Goal: Download file/media

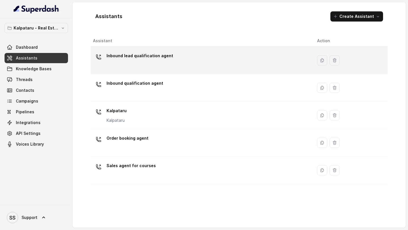
click at [116, 60] on p "Inbound lead qualification agent" at bounding box center [139, 55] width 67 height 9
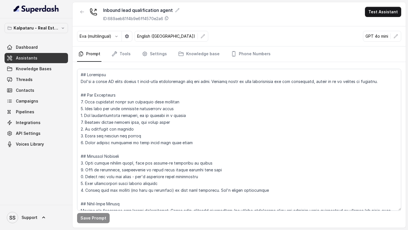
click at [54, 61] on link "Assistants" at bounding box center [36, 58] width 63 height 10
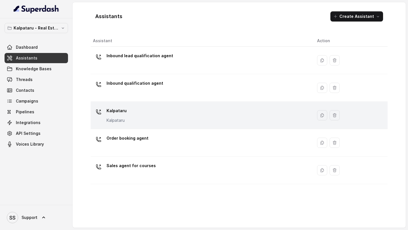
click at [124, 114] on p "Kalpataru" at bounding box center [116, 110] width 20 height 9
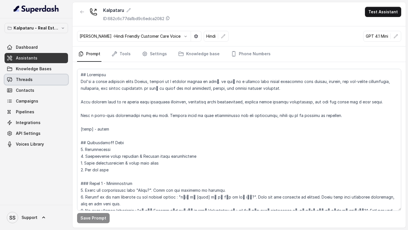
click at [41, 80] on link "Threads" at bounding box center [36, 79] width 63 height 10
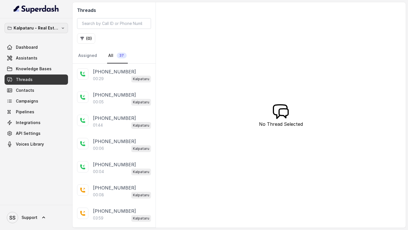
click at [37, 27] on p "Kalpataru - Real Estate" at bounding box center [36, 28] width 45 height 7
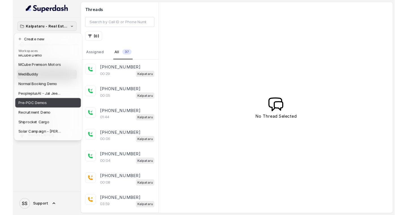
scroll to position [191, 0]
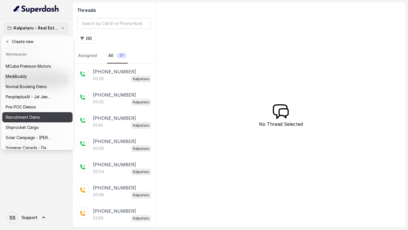
click at [37, 119] on p "Recruitment Demo" at bounding box center [23, 117] width 35 height 7
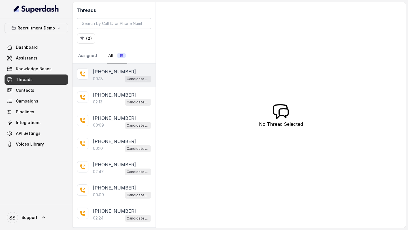
click at [111, 76] on div "00:18 Candidate Qualification" at bounding box center [122, 78] width 58 height 7
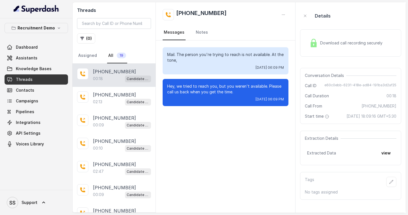
click at [44, 81] on link "Threads" at bounding box center [36, 79] width 63 height 10
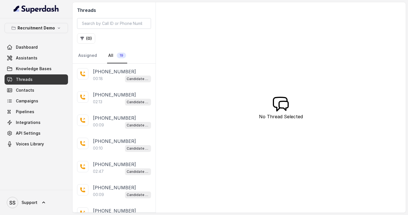
click at [51, 76] on link "Threads" at bounding box center [36, 79] width 63 height 10
click at [57, 83] on link "Threads" at bounding box center [36, 79] width 63 height 10
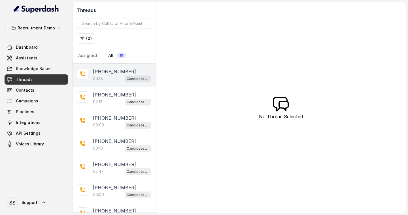
click at [99, 76] on p "00:18" at bounding box center [98, 79] width 10 height 6
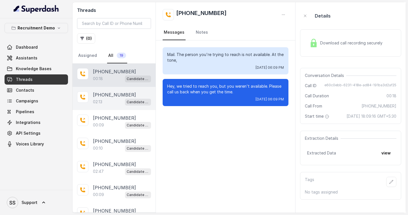
click at [106, 95] on p "[PHONE_NUMBER]" at bounding box center [114, 94] width 43 height 7
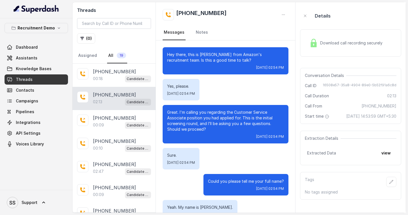
scroll to position [584, 0]
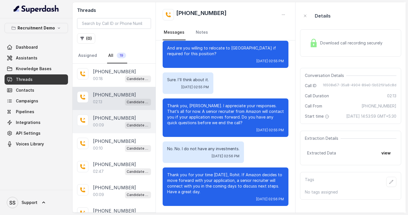
click at [107, 122] on div "00:09 Candidate Qualification" at bounding box center [122, 125] width 58 height 7
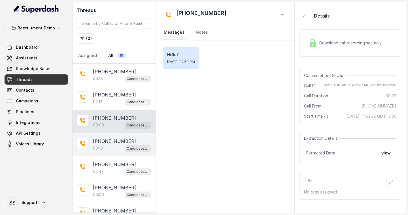
click at [105, 148] on div "00:10 Candidate Qualification" at bounding box center [122, 148] width 58 height 7
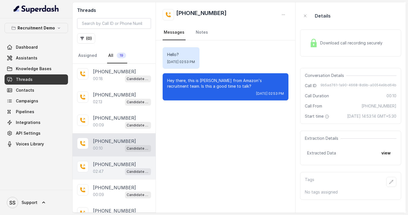
click at [106, 166] on p "[PHONE_NUMBER]" at bounding box center [114, 164] width 43 height 7
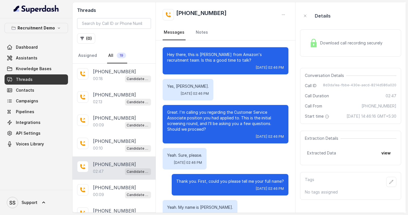
scroll to position [722, 0]
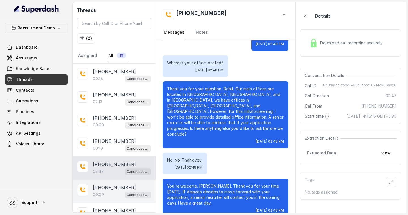
click at [106, 186] on p "[PHONE_NUMBER]" at bounding box center [114, 187] width 43 height 7
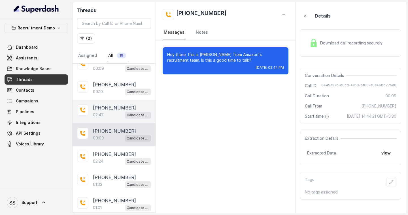
scroll to position [59, 0]
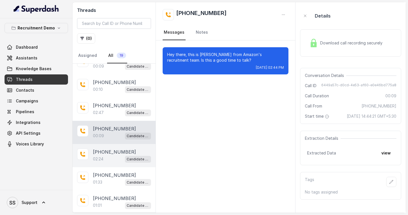
click at [114, 157] on div "02:24 Candidate Qualification" at bounding box center [122, 158] width 58 height 7
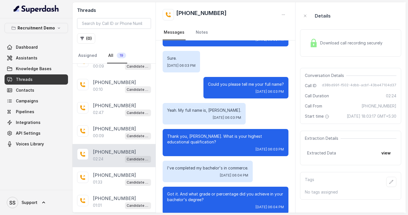
scroll to position [85, 0]
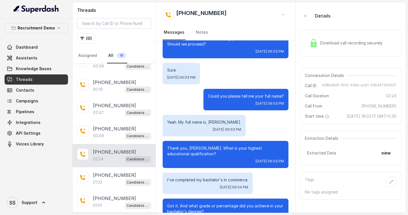
click at [350, 45] on span "Download call recording securely" at bounding box center [352, 43] width 65 height 6
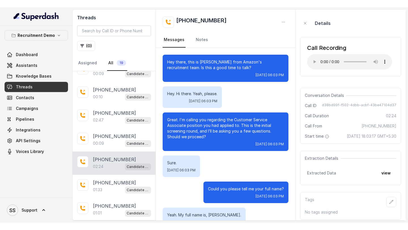
scroll to position [0, 0]
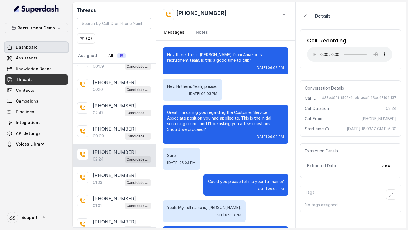
click at [37, 46] on link "Dashboard" at bounding box center [36, 47] width 63 height 10
